Goal: Obtain resource: Download file/media

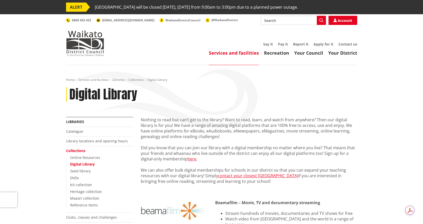
click at [81, 150] on link "Collections" at bounding box center [75, 150] width 19 height 5
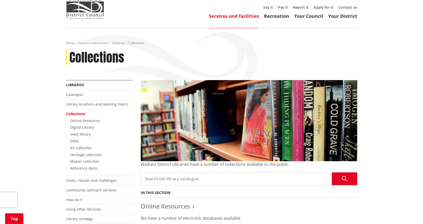
scroll to position [102, 0]
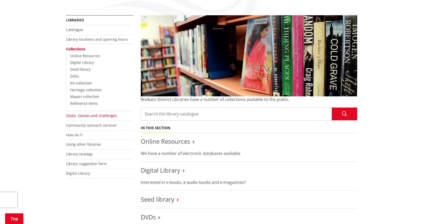
click at [87, 115] on link "Clubs, classes and challenges" at bounding box center [91, 115] width 51 height 5
click at [104, 115] on link "Clubs, classes and challenges" at bounding box center [91, 115] width 51 height 5
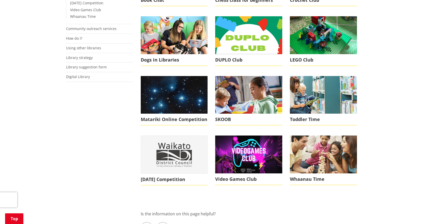
scroll to position [279, 0]
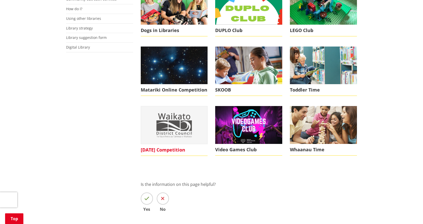
click at [183, 130] on img at bounding box center [174, 124] width 67 height 37
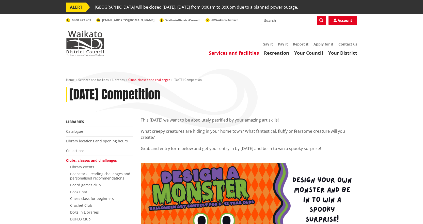
click at [156, 81] on link "Clubs, classes and challenges" at bounding box center [149, 79] width 42 height 4
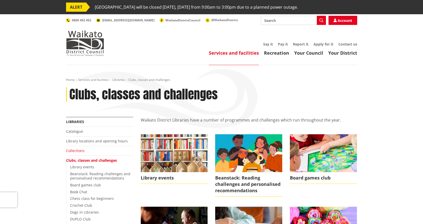
click at [79, 150] on link "Collections" at bounding box center [75, 150] width 19 height 5
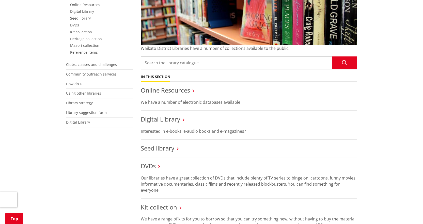
scroll to position [203, 0]
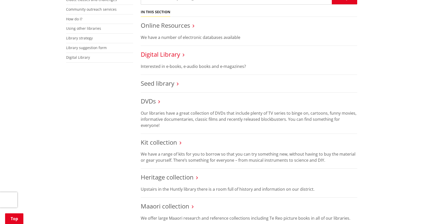
click at [171, 55] on link "Digital Library" at bounding box center [160, 54] width 39 height 8
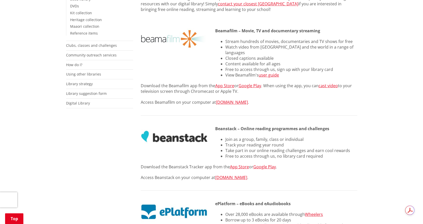
scroll to position [152, 0]
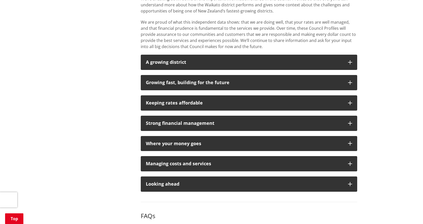
scroll to position [381, 0]
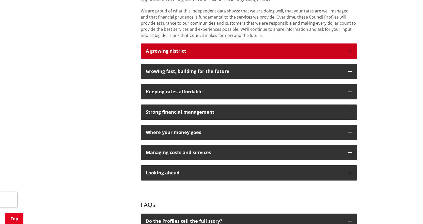
click at [352, 52] on button "A growing district" at bounding box center [249, 50] width 216 height 15
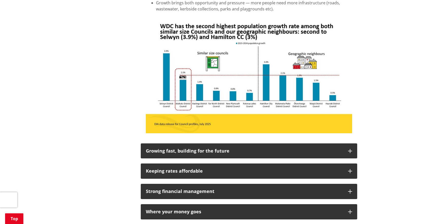
scroll to position [483, 0]
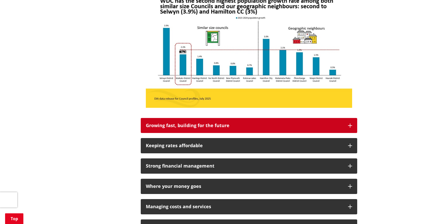
click at [353, 124] on button "Growing fast, building for the future" at bounding box center [249, 125] width 216 height 15
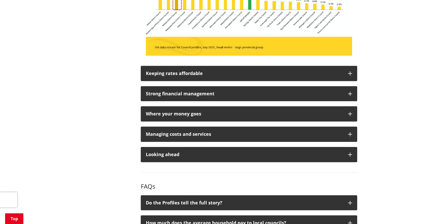
scroll to position [736, 0]
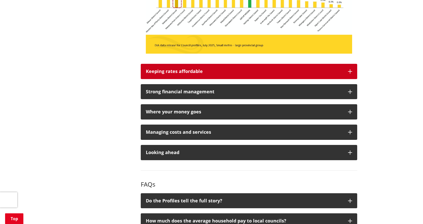
click at [352, 72] on button "Keeping rates affordable" at bounding box center [249, 71] width 216 height 15
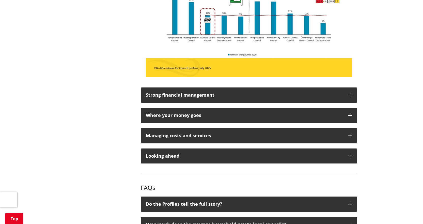
scroll to position [914, 0]
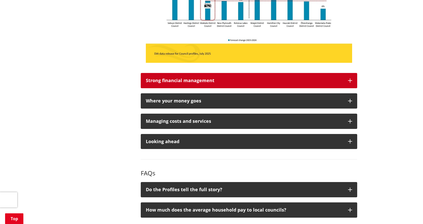
click at [349, 81] on icon "button" at bounding box center [350, 80] width 4 height 4
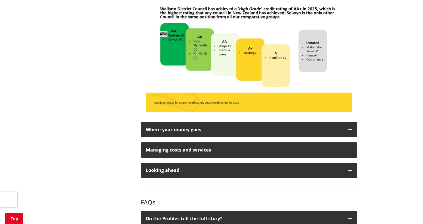
scroll to position [1041, 0]
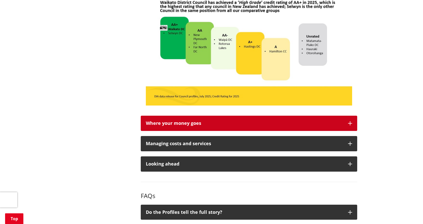
click at [352, 122] on button "Where your money goes" at bounding box center [249, 123] width 216 height 15
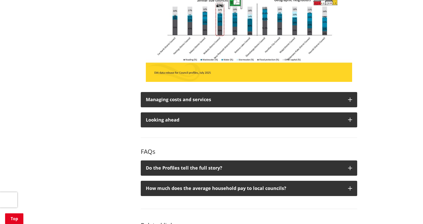
scroll to position [1270, 0]
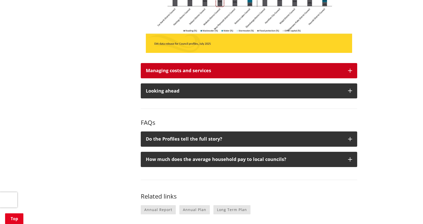
click at [351, 70] on icon "button" at bounding box center [350, 71] width 4 height 4
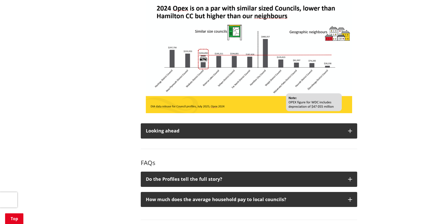
scroll to position [1397, 0]
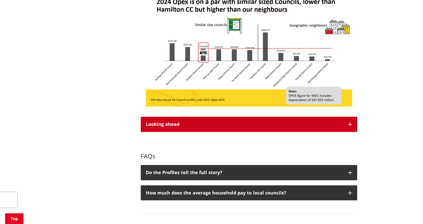
click at [350, 121] on button "Looking ahead" at bounding box center [249, 124] width 216 height 15
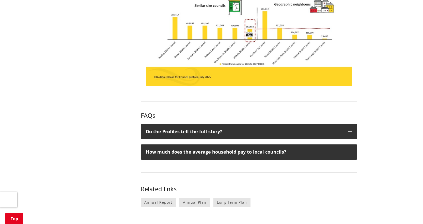
scroll to position [1600, 0]
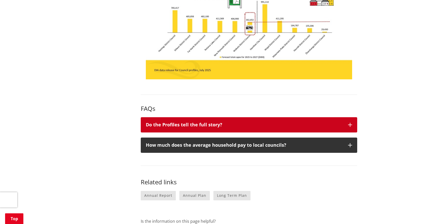
click at [353, 124] on button "Do the Profiles tell the full story?" at bounding box center [249, 124] width 216 height 15
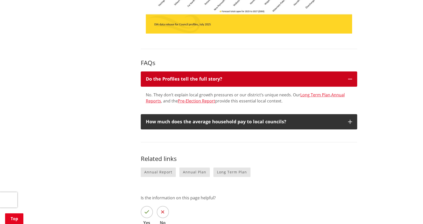
scroll to position [1651, 0]
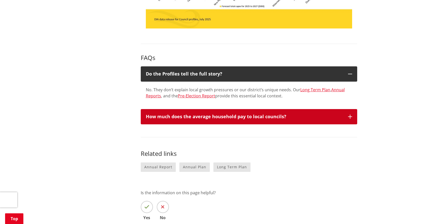
click at [350, 118] on icon "button" at bounding box center [350, 117] width 4 height 4
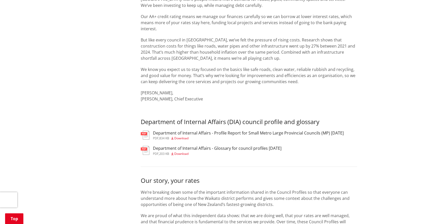
scroll to position [180, 0]
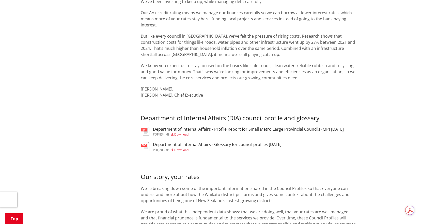
click at [184, 134] on span "Download" at bounding box center [181, 134] width 14 height 4
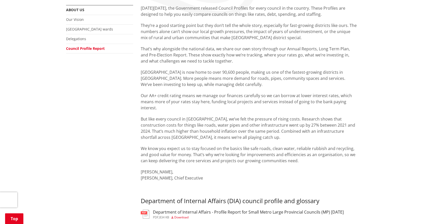
scroll to position [127, 0]
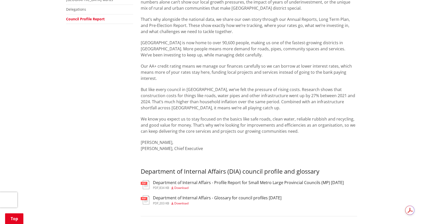
click at [182, 202] on span "Download" at bounding box center [181, 203] width 14 height 4
